Goal: Find specific page/section: Find specific page/section

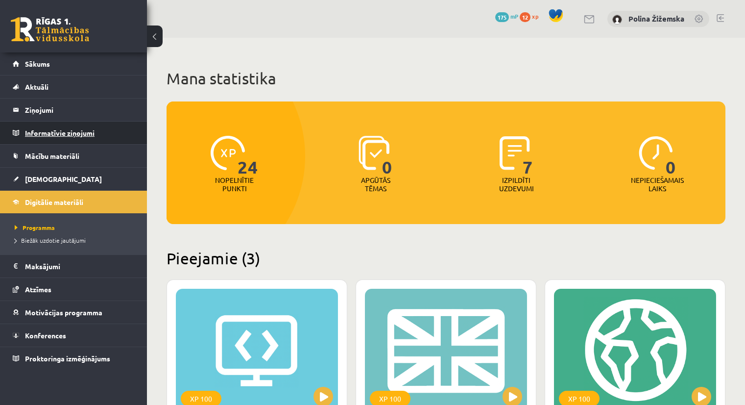
scroll to position [252, 0]
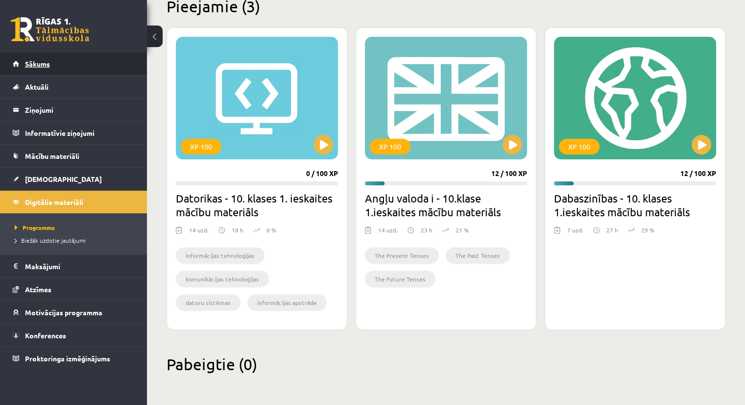
click at [52, 65] on link "Sākums" at bounding box center [74, 63] width 122 height 23
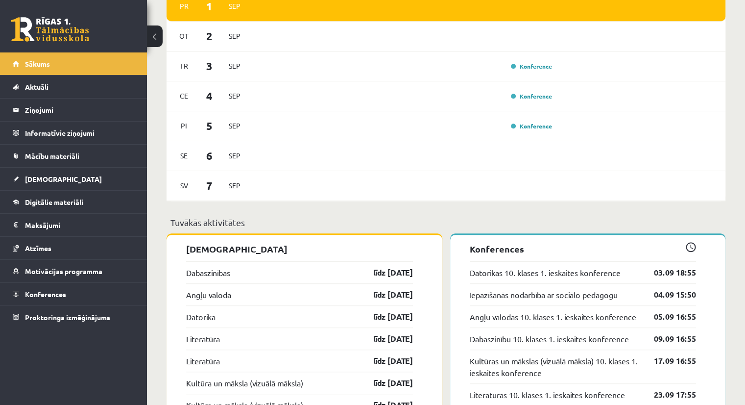
scroll to position [468, 0]
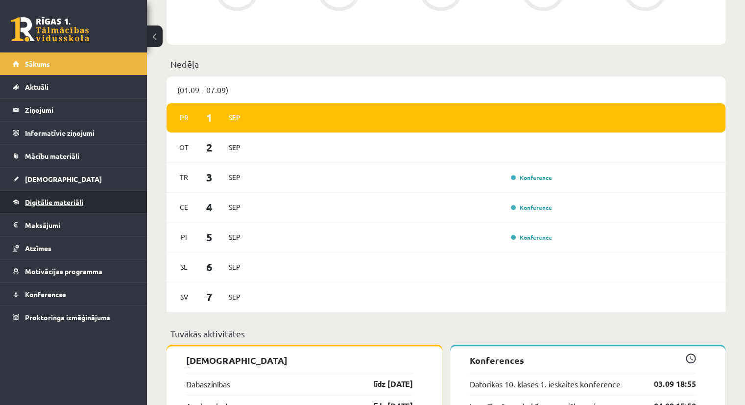
click at [48, 201] on span "Digitālie materiāli" at bounding box center [54, 201] width 58 height 9
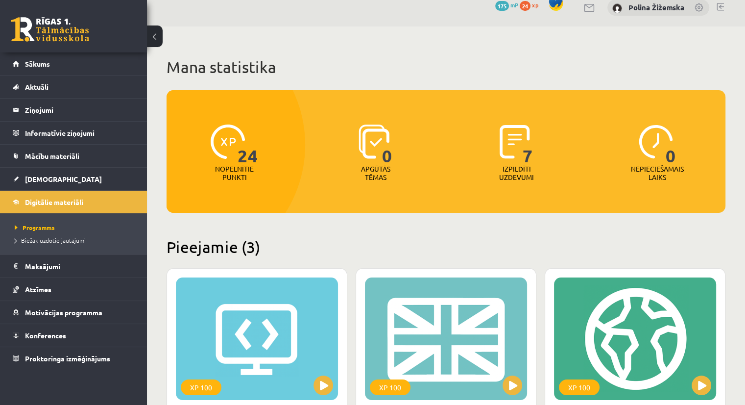
scroll to position [10, 0]
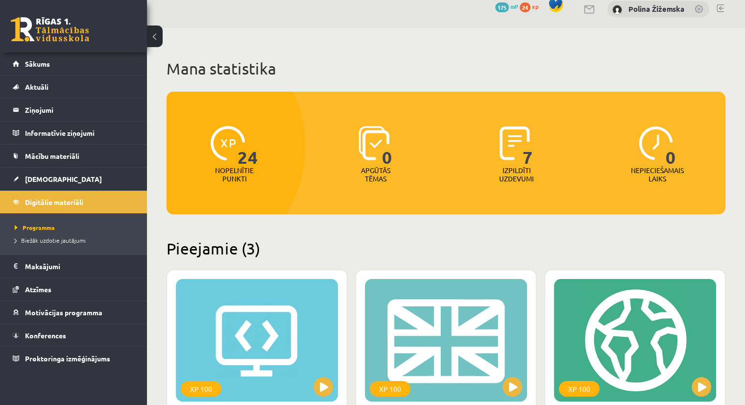
click at [503, 143] on img at bounding box center [515, 143] width 30 height 34
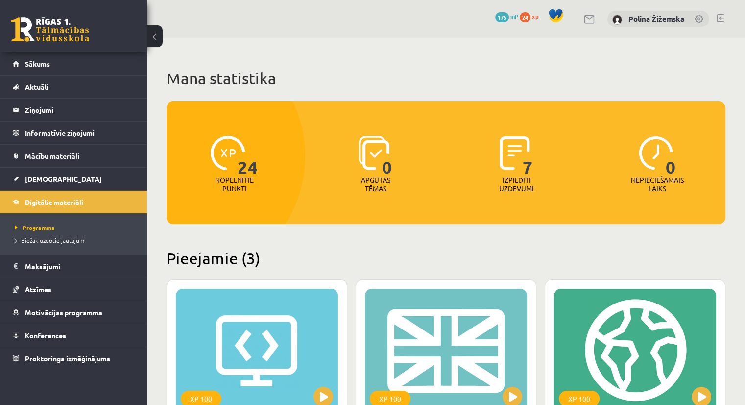
click at [504, 15] on span "175" at bounding box center [502, 17] width 14 height 10
